Goal: Information Seeking & Learning: Learn about a topic

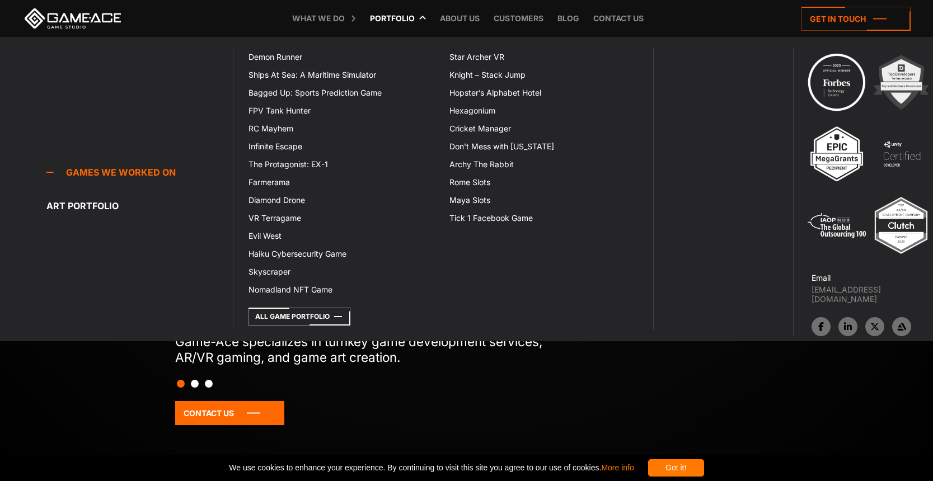
click at [387, 18] on link "Portfolio" at bounding box center [392, 18] width 56 height 37
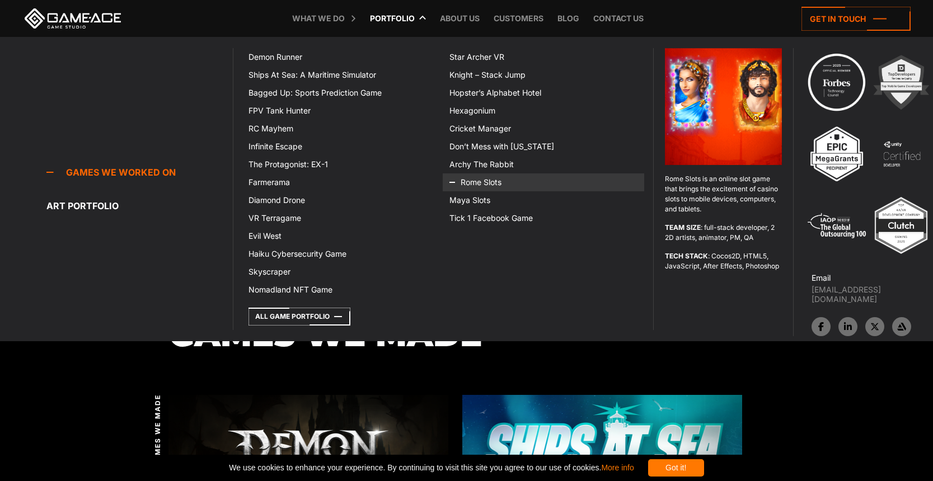
click at [474, 184] on icon at bounding box center [462, 182] width 27 height 18
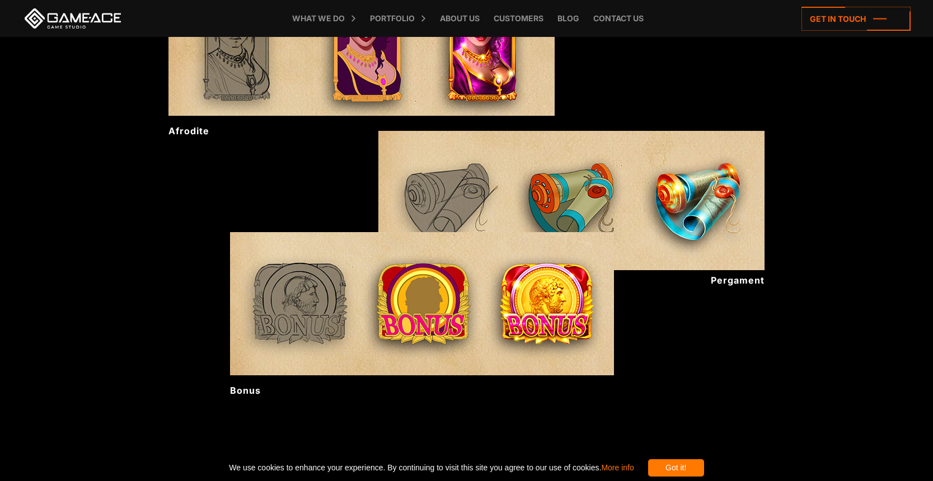
scroll to position [477, 0]
